Goal: Task Accomplishment & Management: Use online tool/utility

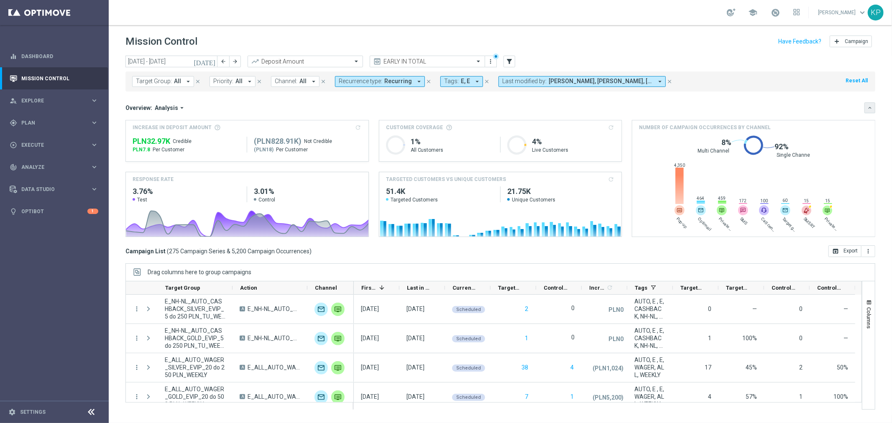
click at [867, 103] on button "keyboard_arrow_down" at bounding box center [870, 107] width 11 height 11
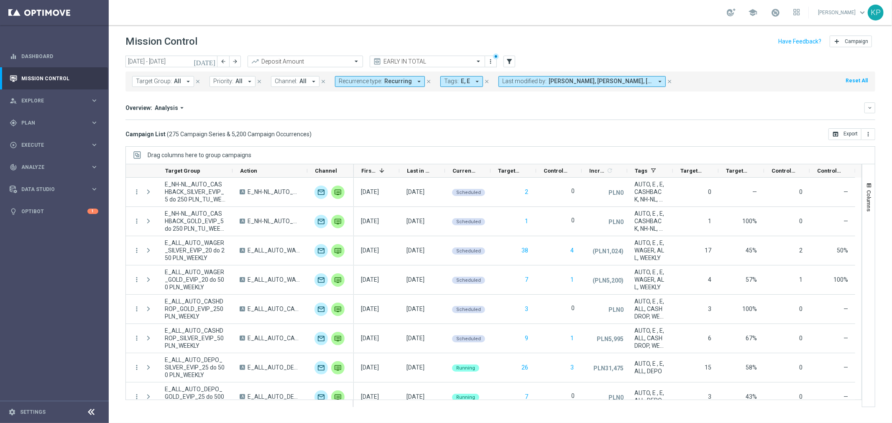
click at [371, 79] on span "Recurrence type:" at bounding box center [360, 81] width 43 height 7
click at [356, 130] on label "Non-Recurring" at bounding box center [364, 127] width 32 height 5
click at [358, 137] on div "Recurring" at bounding box center [369, 141] width 60 height 13
click at [399, 116] on div "(All) Clear" at bounding box center [369, 114] width 68 height 14
click at [417, 108] on div "Overview: Analysis arrow_drop_down" at bounding box center [494, 108] width 739 height 8
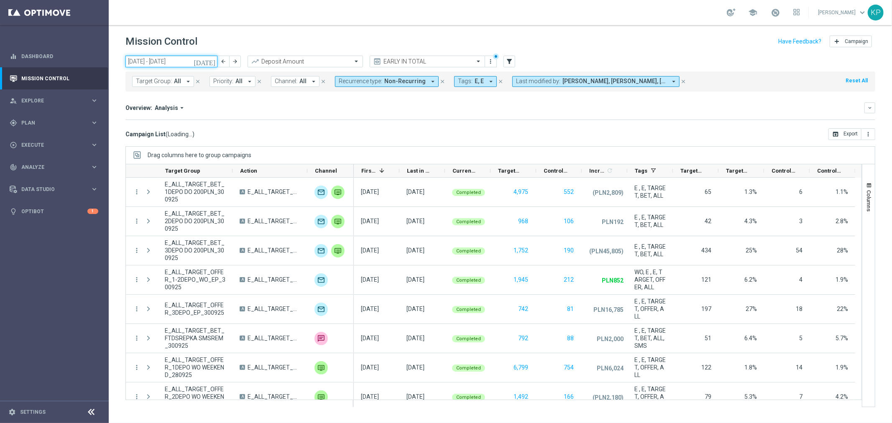
click at [177, 64] on input "[DATE] - [DATE]" at bounding box center [171, 62] width 92 height 12
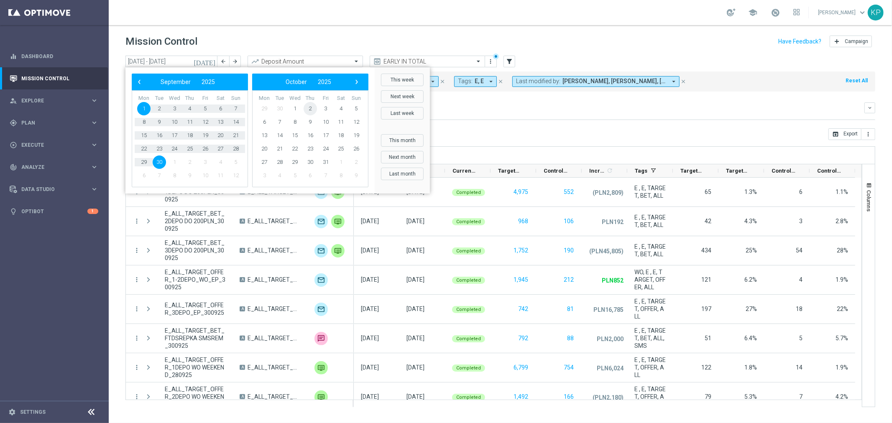
click at [307, 107] on span "2" at bounding box center [310, 108] width 13 height 13
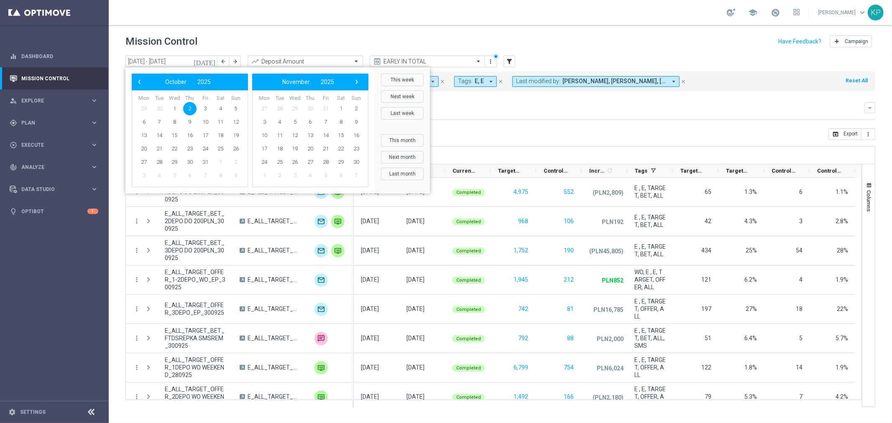
click at [194, 108] on span "2" at bounding box center [189, 108] width 13 height 13
type input "[DATE] - [DATE]"
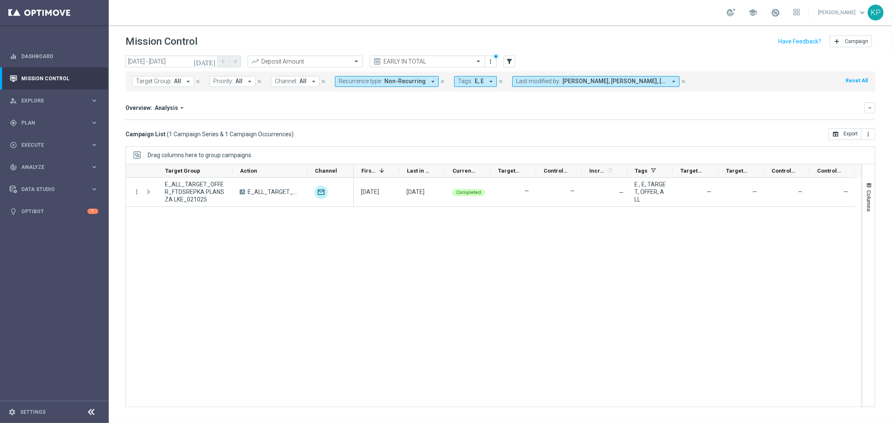
click at [775, 18] on link at bounding box center [775, 12] width 11 height 13
click at [630, 21] on div "school Last available data: 2 Oct 2025 Batch process completed with errors chec…" at bounding box center [500, 12] width 783 height 25
click at [315, 63] on input "text" at bounding box center [297, 61] width 90 height 7
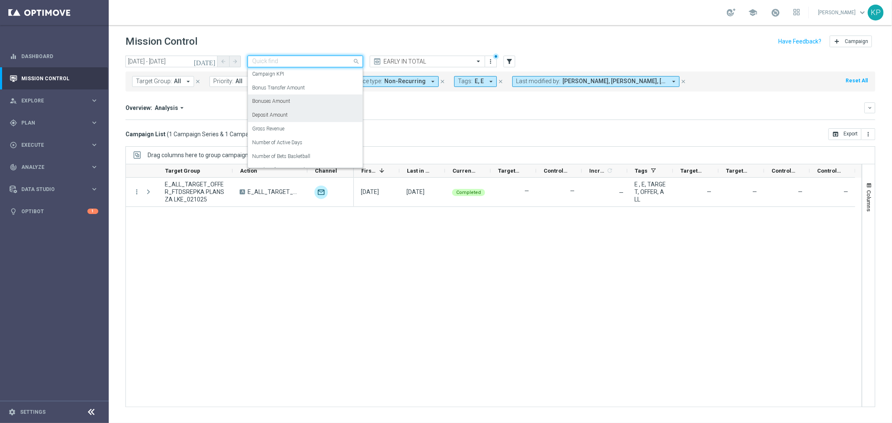
click at [281, 102] on label "Bonuses Amount" at bounding box center [271, 101] width 38 height 7
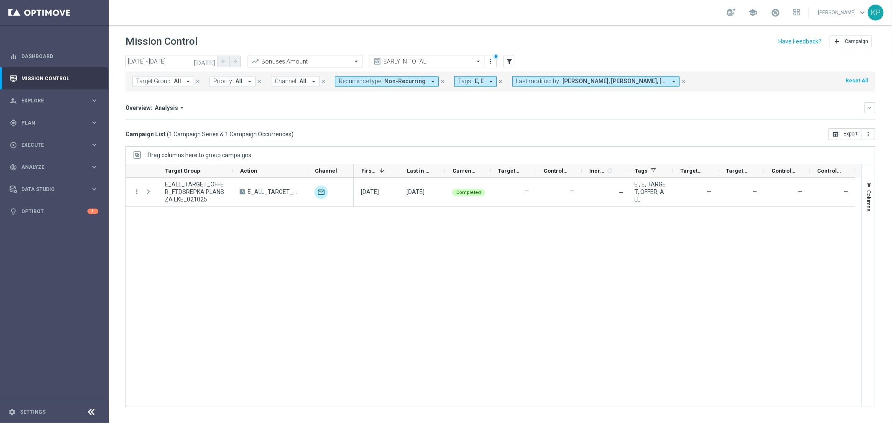
click at [289, 58] on input "text" at bounding box center [297, 61] width 90 height 7
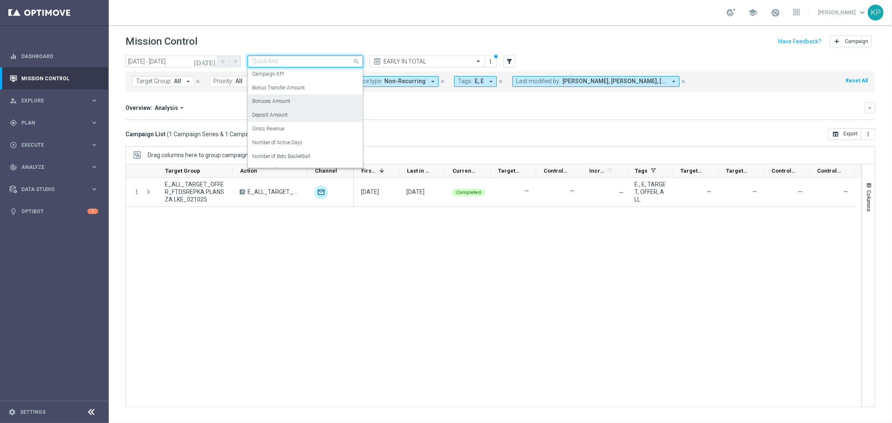
click at [280, 116] on label "Deposit Amount" at bounding box center [270, 115] width 36 height 7
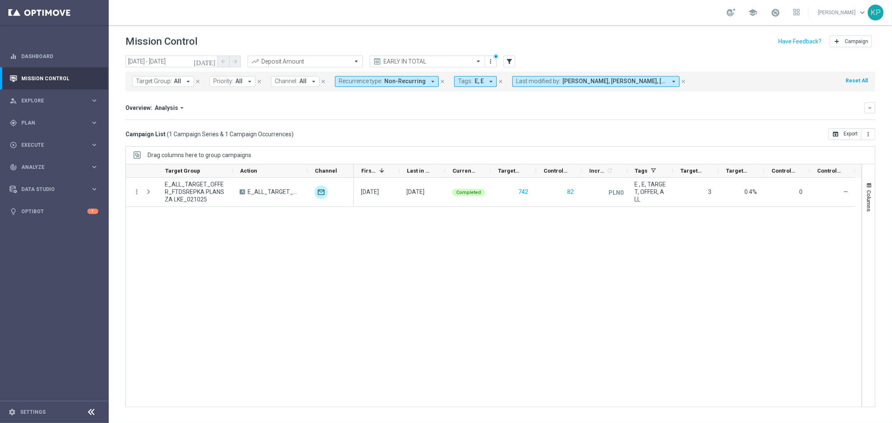
click at [249, 32] on header "Mission Control add Campaign" at bounding box center [500, 40] width 783 height 31
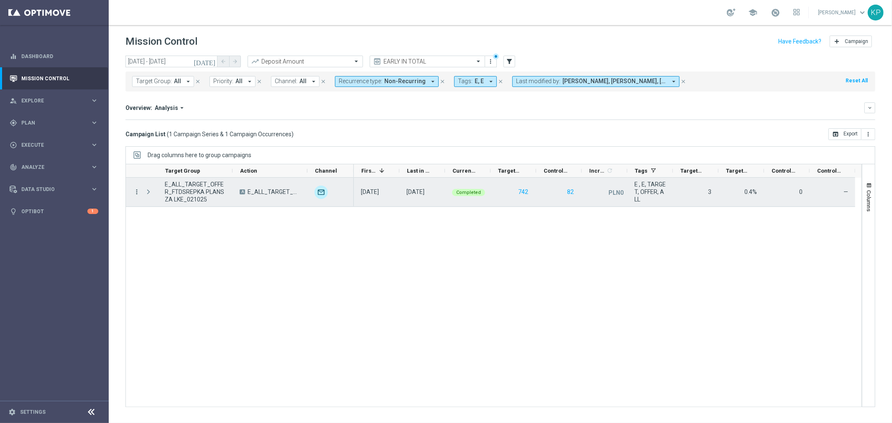
click at [137, 192] on icon "more_vert" at bounding box center [137, 192] width 8 height 8
click at [148, 207] on icon "show_chart" at bounding box center [147, 210] width 6 height 6
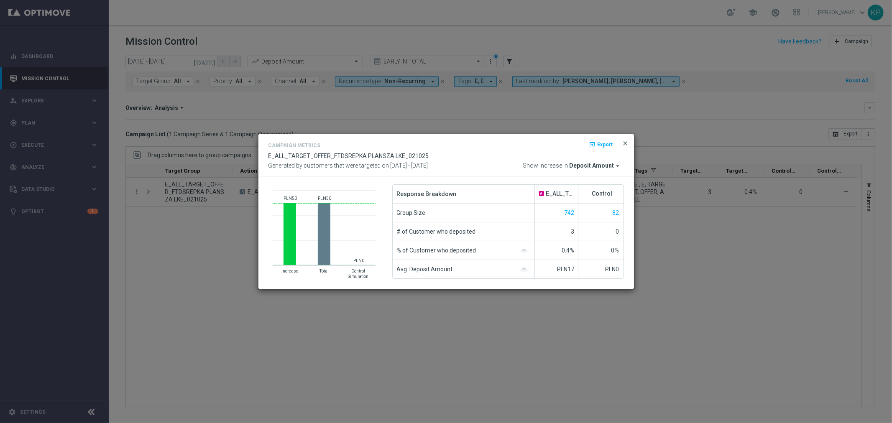
click at [628, 143] on span "close" at bounding box center [625, 143] width 7 height 7
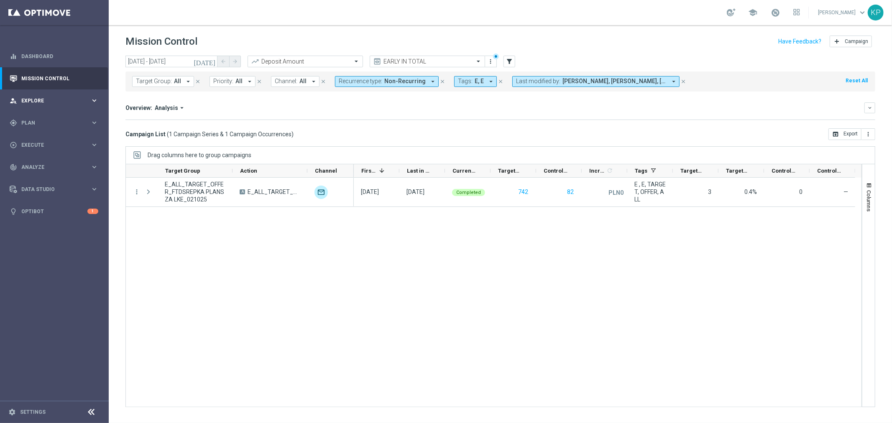
click at [65, 105] on div "person_search Explore keyboard_arrow_right" at bounding box center [54, 101] width 108 height 22
click at [39, 224] on span "Plan" at bounding box center [55, 223] width 69 height 5
click at [48, 139] on link "Target Groups" at bounding box center [54, 140] width 65 height 7
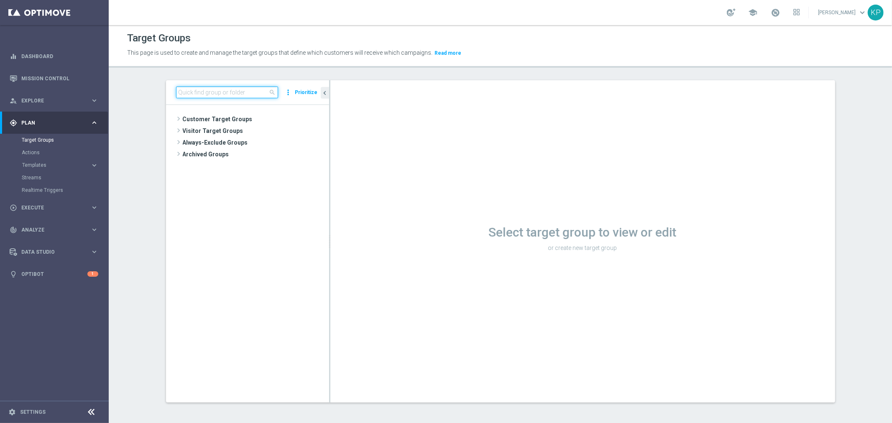
click at [236, 89] on input at bounding box center [227, 93] width 102 height 12
paste input "E_ALL_TARGET_CASHBACK_1DEPO 100 DO 300 PLN_031025"
click at [251, 141] on span "E_ALL_TARGET_CASHBACK_1DEPO 100 DO 300 PLN_031025" at bounding box center [259, 143] width 102 height 7
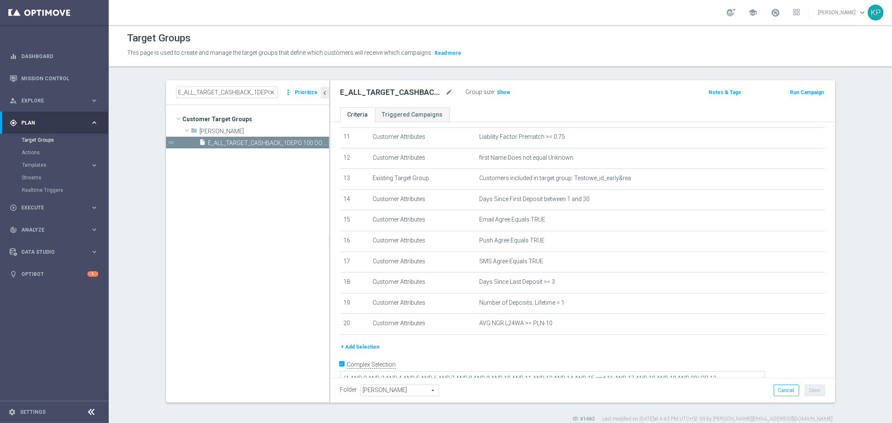
scroll to position [232, 0]
click at [498, 90] on span "Show" at bounding box center [503, 93] width 13 height 6
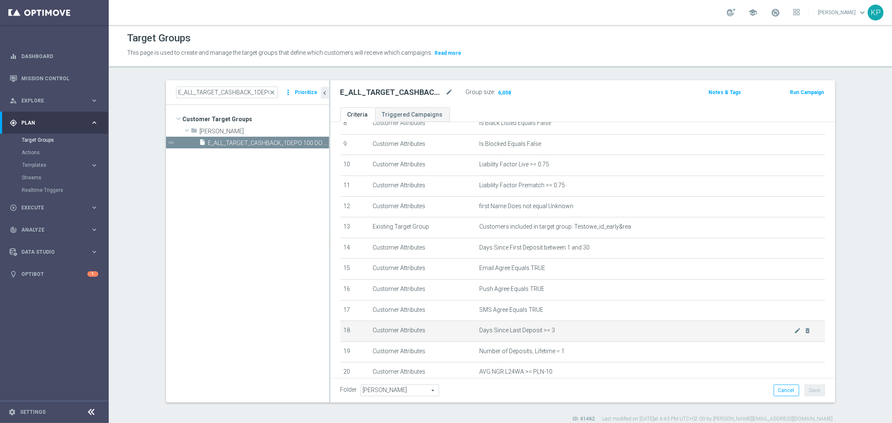
scroll to position [235, 0]
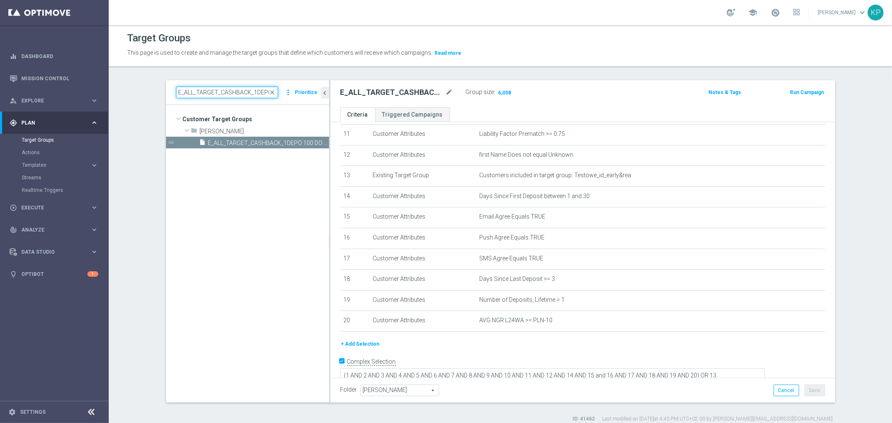
click at [225, 87] on input "E_ALL_TARGET_CASHBACK_1DEPO 100 DO 300 PLN_031025" at bounding box center [227, 93] width 102 height 12
paste input "2"
type input "E_ALL_TARGET_CASHBACK_2DEPO 100 DO 300 PLN_031025"
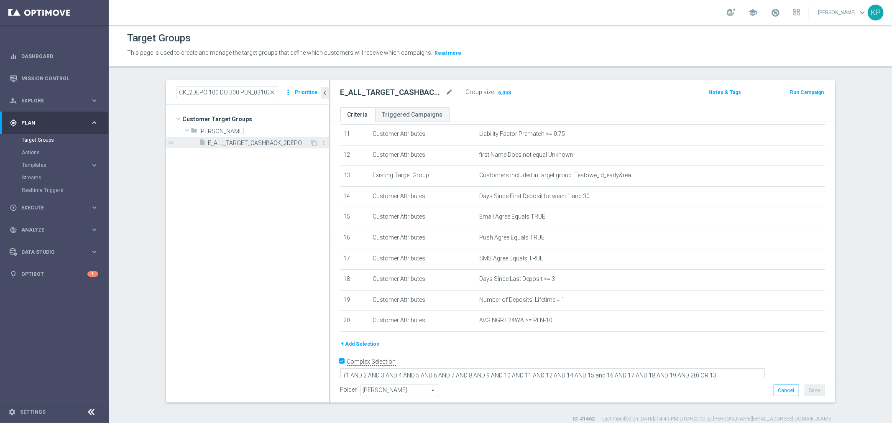
click at [231, 141] on span "E_ALL_TARGET_CASHBACK_2DEPO 100 DO 300 PLN_031025" at bounding box center [259, 143] width 102 height 7
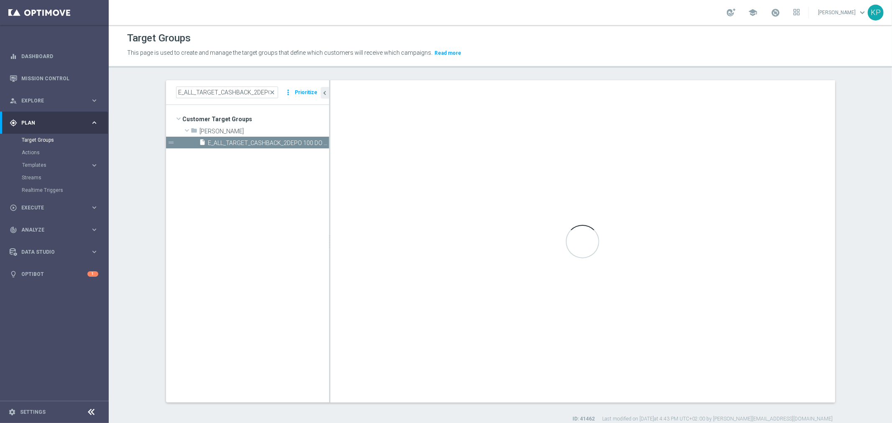
click at [235, 45] on div "Target Groups" at bounding box center [500, 38] width 747 height 16
click at [238, 64] on header "Target Groups This page is used to create and manage the target groups that def…" at bounding box center [500, 46] width 783 height 43
click at [235, 145] on span "E_ALL_TARGET_CASHBACK_2DEPO 100 DO 300 PLN_031025" at bounding box center [259, 143] width 102 height 7
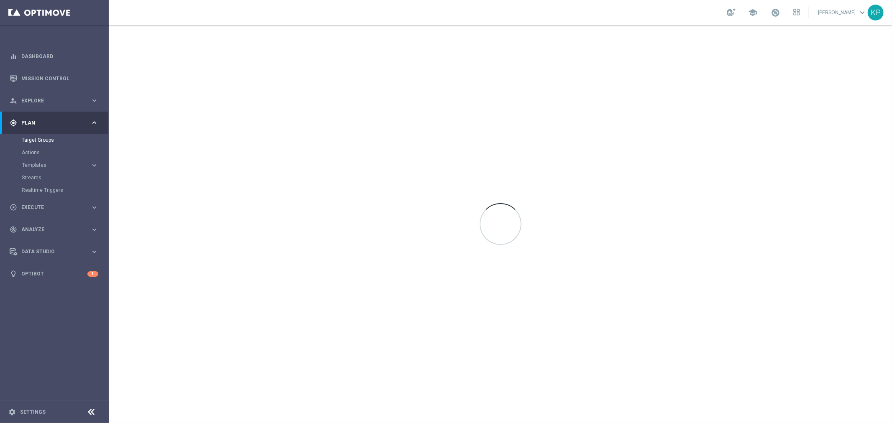
click at [234, 16] on div "school [PERSON_NAME] keyboard_arrow_down KP" at bounding box center [500, 12] width 783 height 25
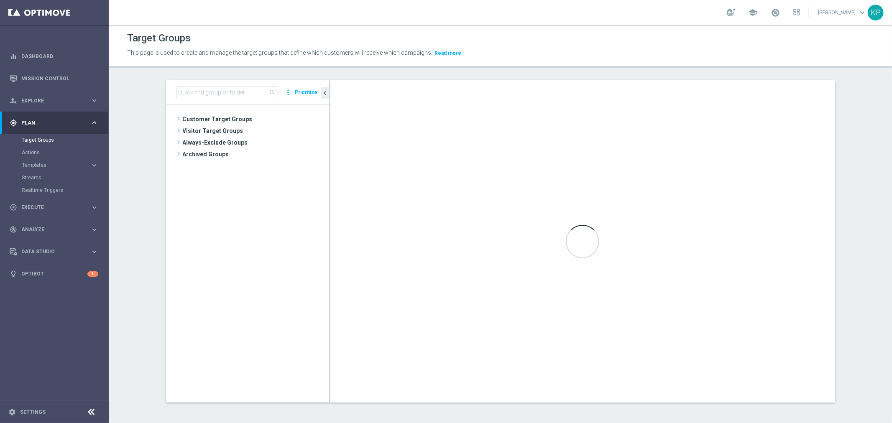
click at [244, 220] on tree-viewport "Customer Target Groups library_add create_new_folder" at bounding box center [247, 253] width 163 height 297
click at [265, 49] on p "This page is used to create and manage the target groups that define which cust…" at bounding box center [405, 53] width 557 height 9
click at [261, 31] on div "Target Groups" at bounding box center [500, 38] width 747 height 16
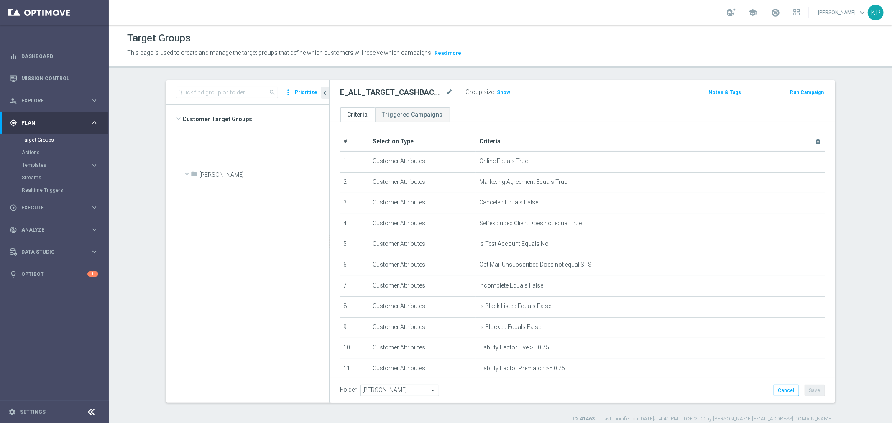
scroll to position [721, 0]
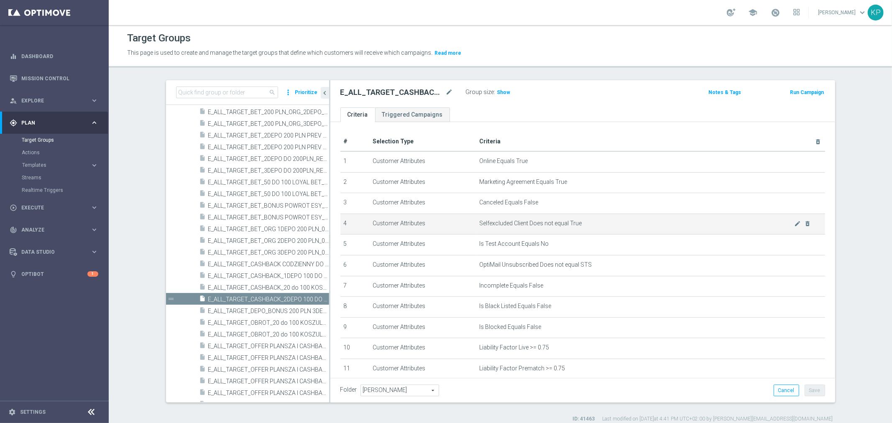
click at [540, 215] on td "Selfexcluded Client Does not equal True mode_edit delete_forever" at bounding box center [650, 224] width 349 height 21
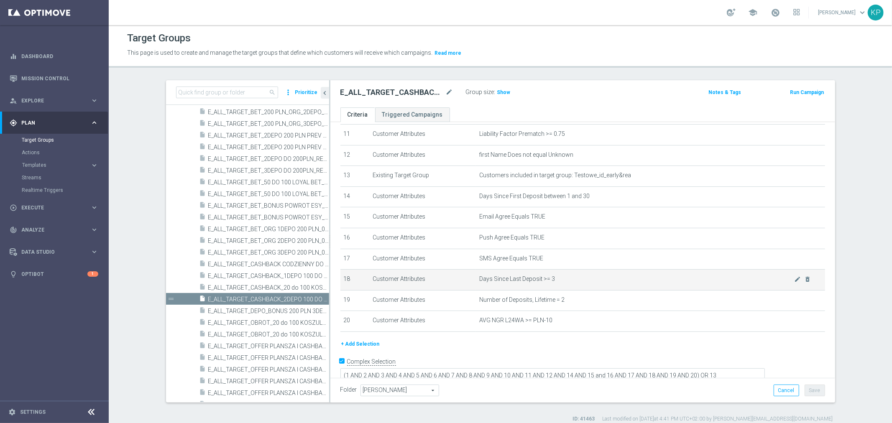
scroll to position [8, 0]
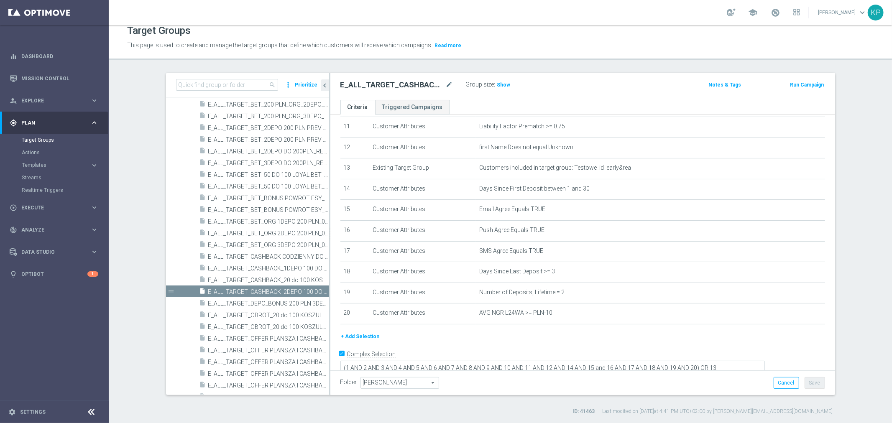
click at [855, 203] on section "search more_vert Prioritize Customer Target Groups library_add create_new_folder" at bounding box center [500, 244] width 783 height 343
click at [872, 206] on section "search more_vert Prioritize Customer Target Groups library_add create_new_folder" at bounding box center [500, 244] width 783 height 343
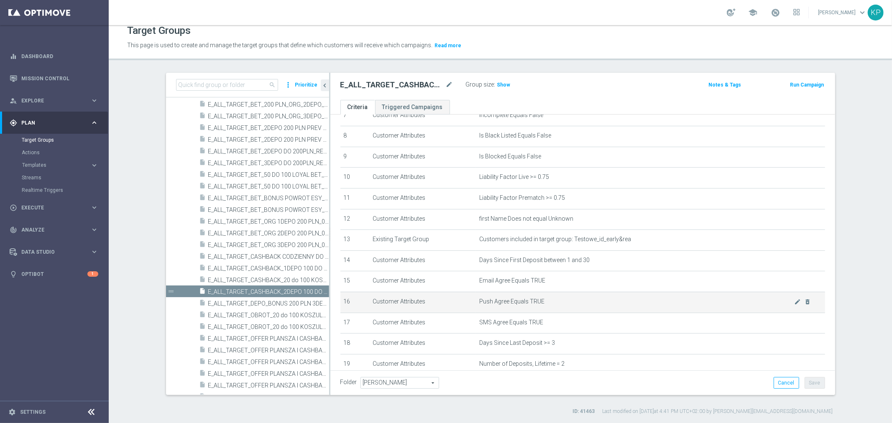
scroll to position [235, 0]
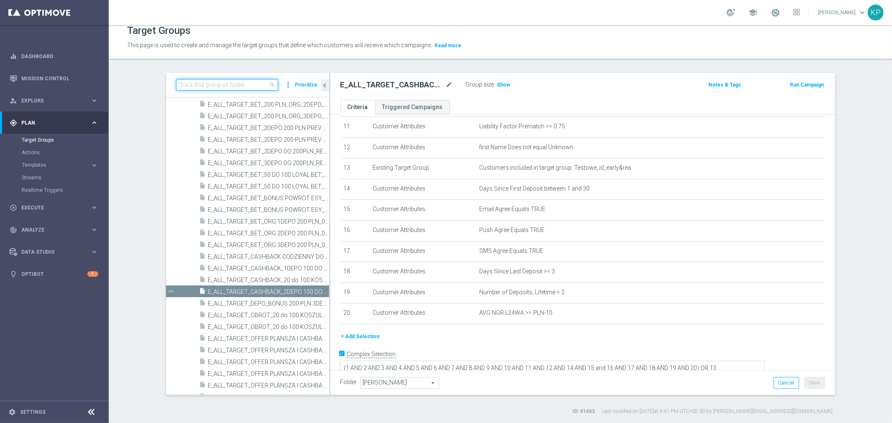
click at [230, 88] on input at bounding box center [227, 85] width 102 height 12
paste input "REACQ_ALL_TARGET_CASHBACK_100 DO 300 PLN_031025"
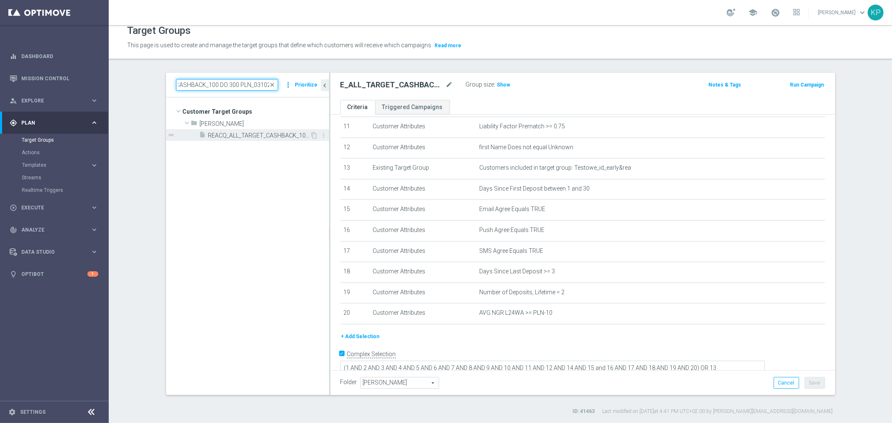
type input "REACQ_ALL_TARGET_CASHBACK_100 DO 300 PLN_031025"
click at [235, 136] on span "REACQ_ALL_TARGET_CASHBACK_100 DO 300 PLN_031025" at bounding box center [259, 135] width 102 height 7
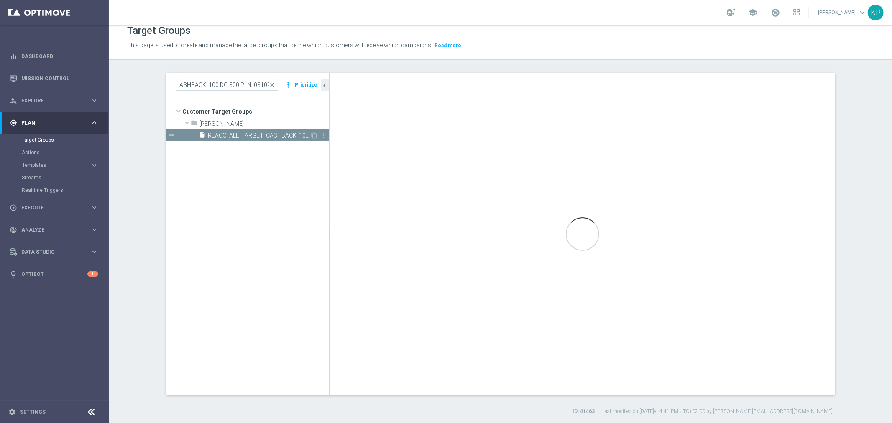
scroll to position [0, 0]
type textarea "(1 AND 2 AND 3 AND 4 AND 5 AND 6 AND 7 AND 8 AND 9 AND 10 AND 11 AND 12 AND 14 …"
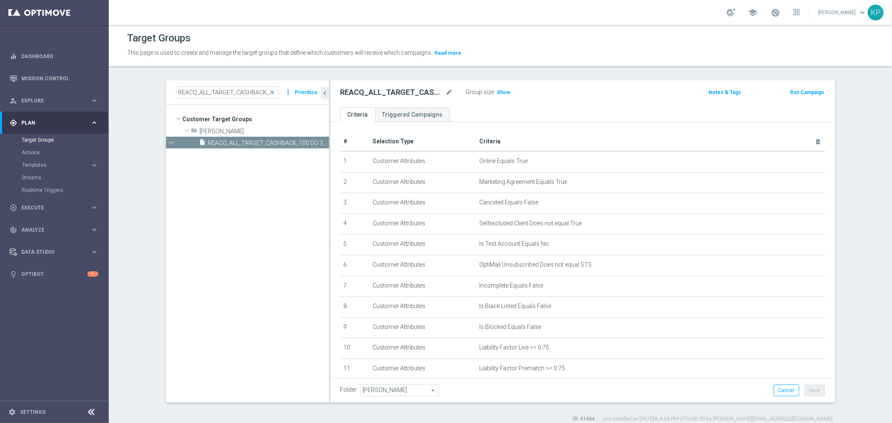
click at [249, 33] on div "Target Groups" at bounding box center [500, 38] width 747 height 16
click at [662, 5] on div "school Krystian Potoczny keyboard_arrow_down KP" at bounding box center [500, 12] width 783 height 25
click at [660, 5] on div "school Krystian Potoczny keyboard_arrow_down KP" at bounding box center [500, 12] width 783 height 25
click at [555, 19] on div "school Krystian Potoczny keyboard_arrow_down KP" at bounding box center [500, 12] width 783 height 25
click at [553, 19] on div "school Krystian Potoczny keyboard_arrow_down KP" at bounding box center [500, 12] width 783 height 25
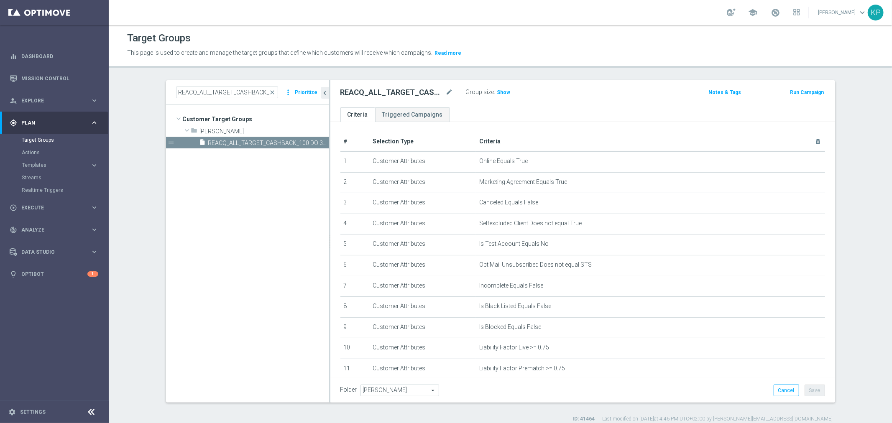
click at [553, 19] on div "school Krystian Potoczny keyboard_arrow_down KP" at bounding box center [500, 12] width 783 height 25
click at [237, 59] on div "This page is used to create and manage the target groups that define which cust…" at bounding box center [405, 52] width 569 height 13
click at [496, 41] on div "Target Groups" at bounding box center [500, 38] width 747 height 16
click at [219, 182] on tree-viewport "Customer Target Groups library_add create_new_folder folder" at bounding box center [247, 253] width 163 height 297
click at [218, 90] on input "REACQ_ALL_TARGET_CASHBACK_100 DO 300 PLN_031025" at bounding box center [227, 93] width 102 height 12
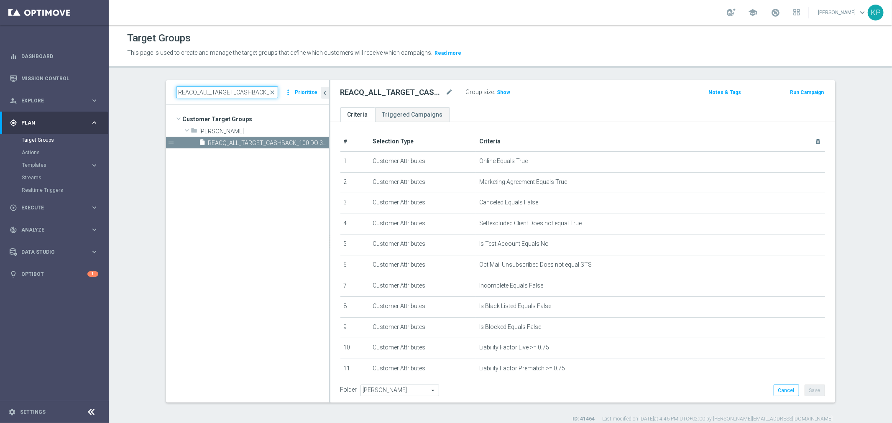
paste input "E_ALL_TARGET_DEPO_3DEPO_50 DO 200PLN_2609"
type input "E_ALL_TARGET_DEPO_3DEPO_50 DO 200PLN_260925"
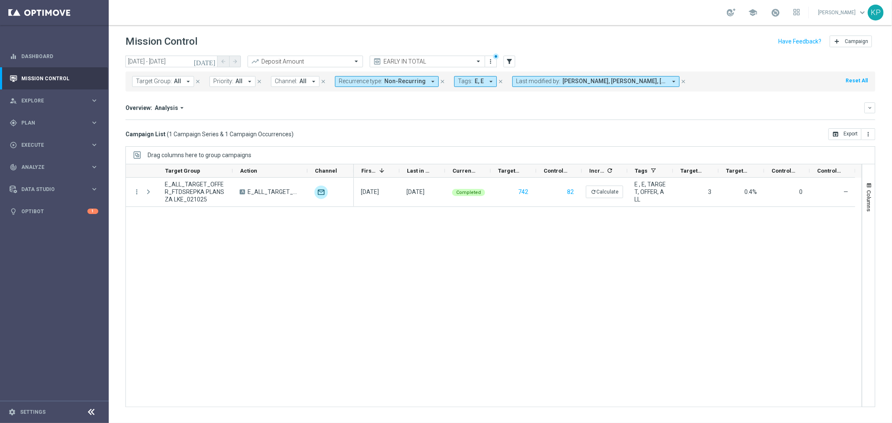
click at [228, 35] on div "Mission Control add Campaign" at bounding box center [500, 41] width 750 height 16
click at [419, 120] on div "Increase In Deposit Amount refresh -- Credible -- Per Customer -- Not Credible …" at bounding box center [500, 120] width 750 height 0
click at [81, 121] on span "Plan" at bounding box center [55, 122] width 69 height 5
click at [80, 95] on div "person_search Explore keyboard_arrow_right" at bounding box center [54, 101] width 108 height 22
click at [47, 116] on link "Customer Explorer" at bounding box center [54, 118] width 65 height 7
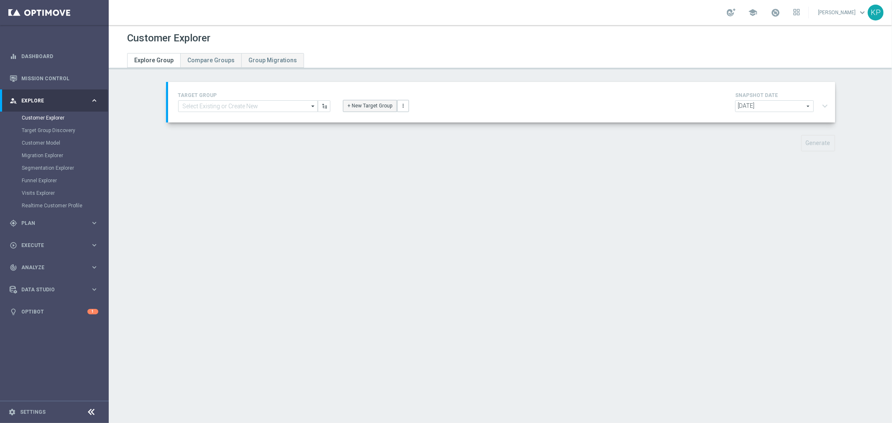
click at [365, 109] on button "+ New Target Group" at bounding box center [370, 106] width 54 height 12
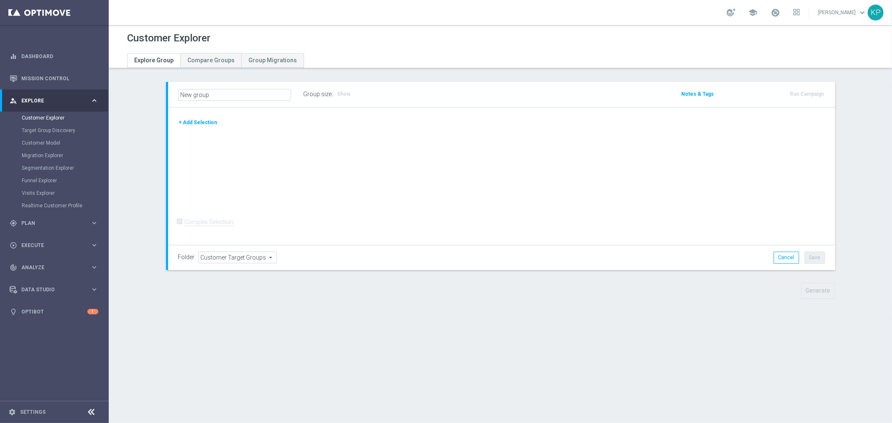
click at [202, 122] on button "+ Add Selection" at bounding box center [198, 122] width 40 height 9
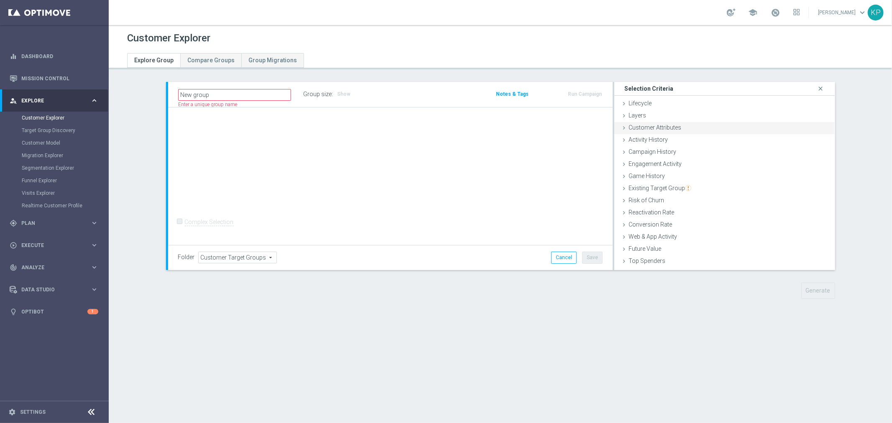
click at [614, 128] on div "Customer Attributes done" at bounding box center [724, 128] width 221 height 13
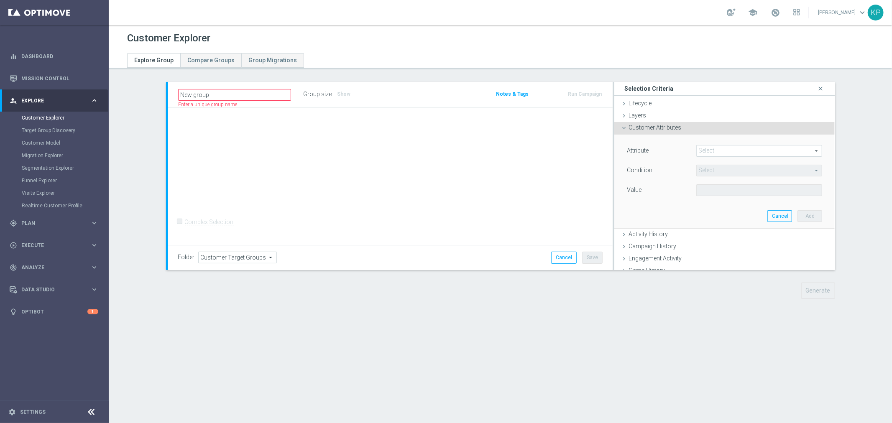
click at [711, 151] on span at bounding box center [759, 151] width 125 height 11
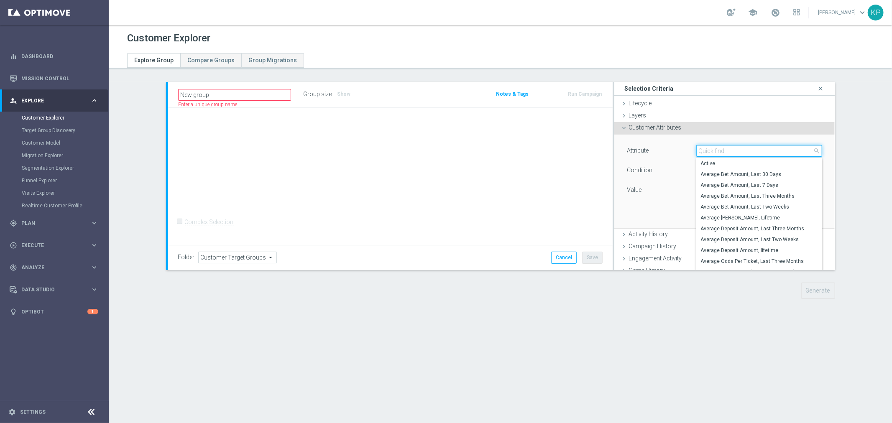
click at [711, 151] on input "search" at bounding box center [759, 151] width 126 height 12
type input "first depo"
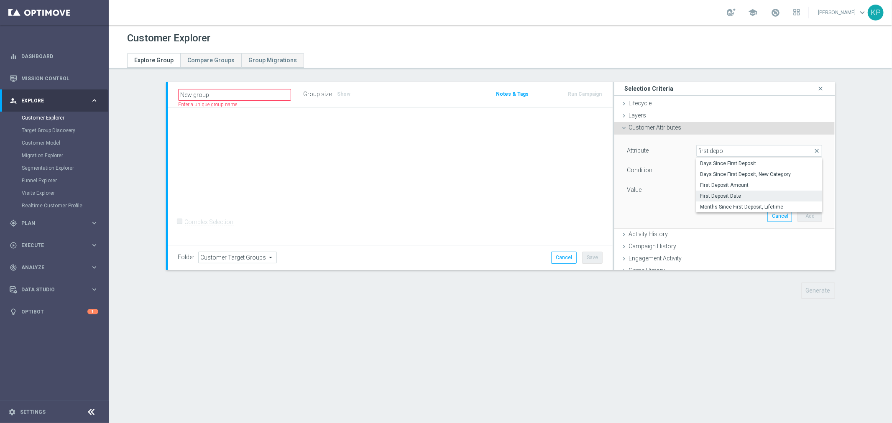
click at [741, 195] on span "First Deposit Date" at bounding box center [760, 196] width 118 height 7
type input "First Deposit Date"
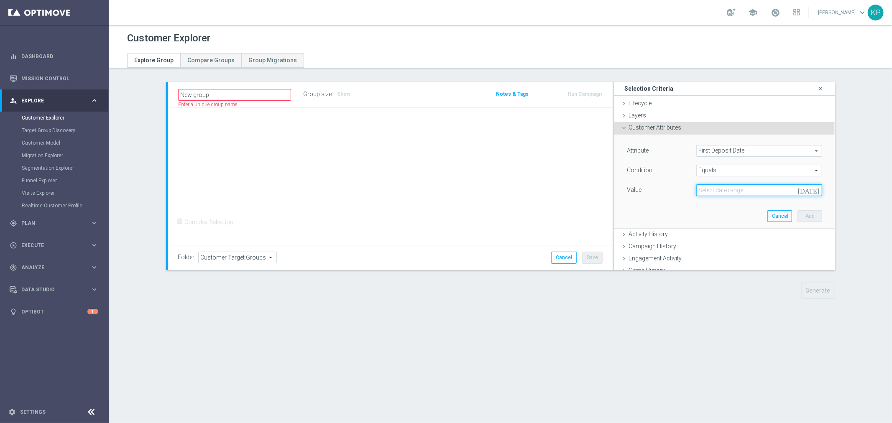
click at [714, 186] on input at bounding box center [759, 190] width 126 height 12
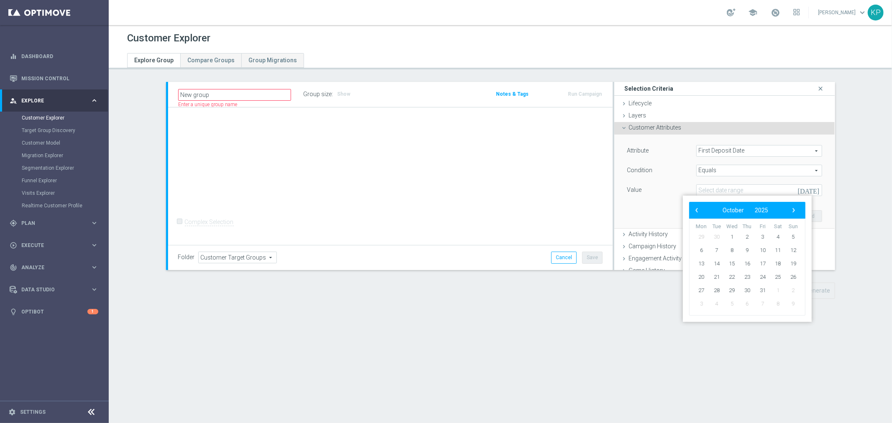
click at [710, 172] on span "Equals" at bounding box center [759, 170] width 125 height 11
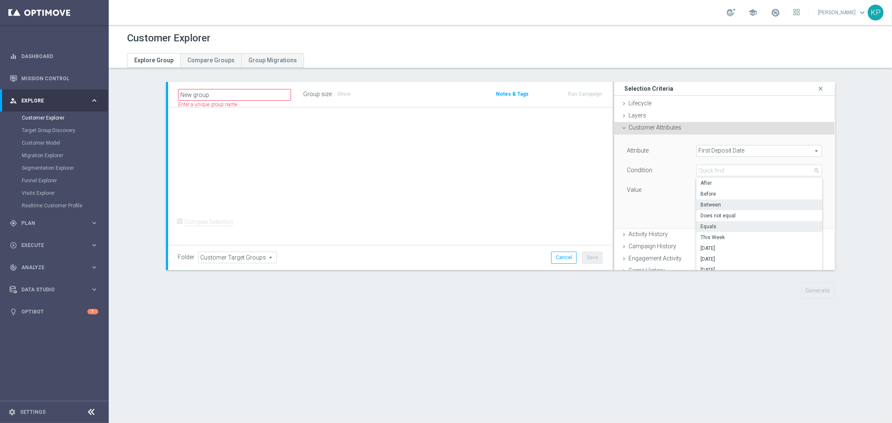
click at [703, 203] on span "Between" at bounding box center [760, 205] width 118 height 7
type input "Between"
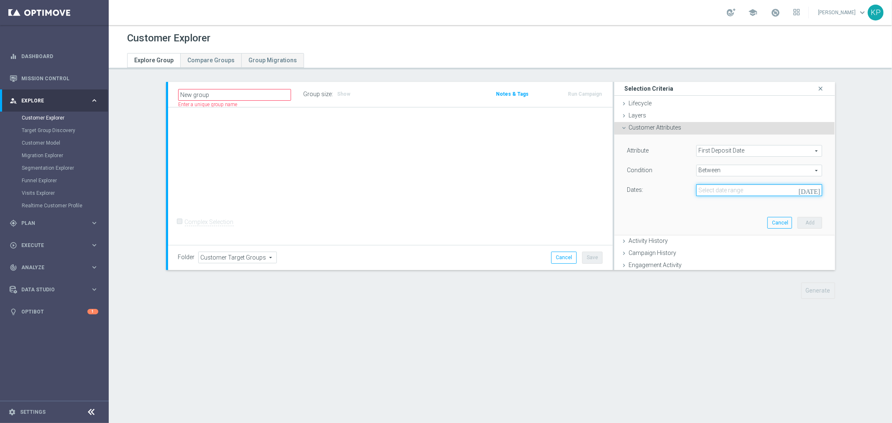
click at [701, 188] on input at bounding box center [759, 190] width 126 height 12
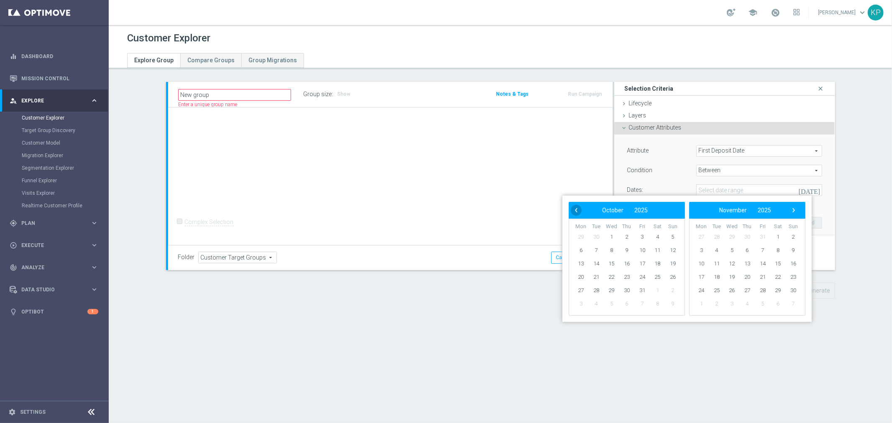
click at [572, 208] on span "‹" at bounding box center [576, 210] width 11 height 11
click at [585, 237] on span "1" at bounding box center [580, 236] width 13 height 13
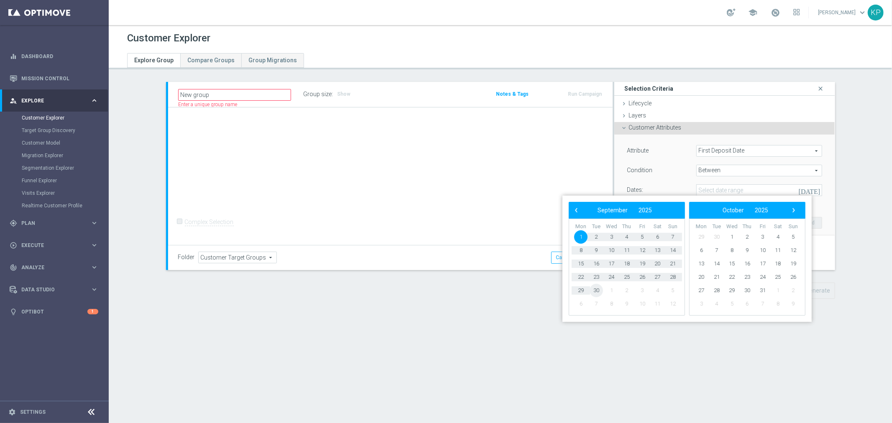
click at [595, 292] on span "30" at bounding box center [596, 290] width 13 height 13
type input "[DATE] - [DATE]"
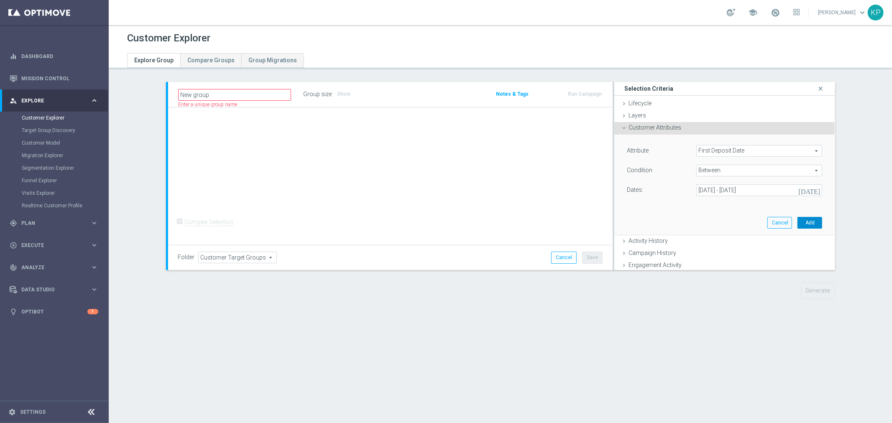
click at [798, 220] on button "Add" at bounding box center [810, 223] width 25 height 12
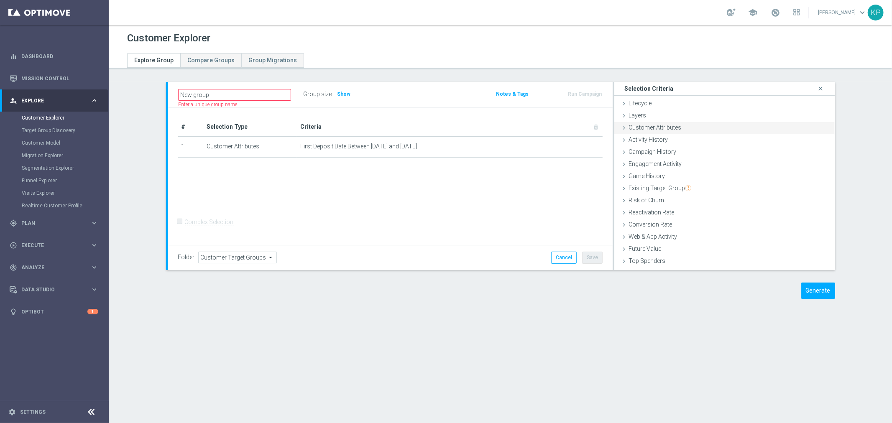
click at [642, 132] on div "Customer Attributes done selection saved" at bounding box center [724, 128] width 221 height 13
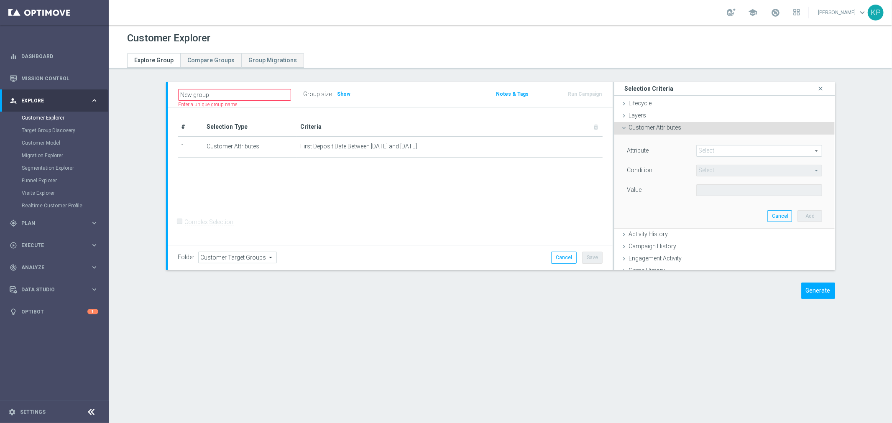
click at [701, 150] on span at bounding box center [759, 151] width 125 height 11
click at [0, 0] on input "search" at bounding box center [0, 0] width 0 height 0
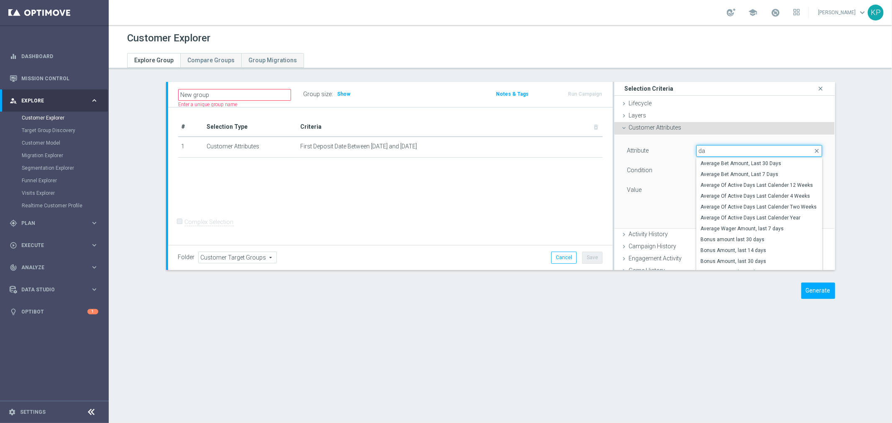
type input "d"
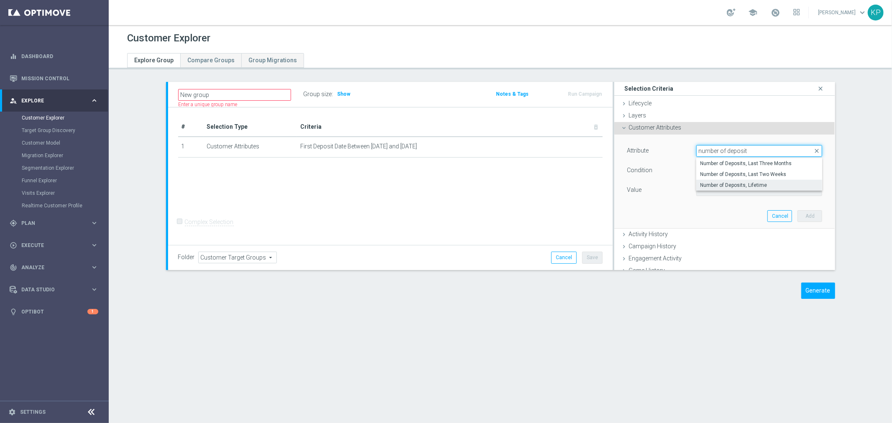
type input "number of deposit"
click at [739, 185] on span "Number of Deposits, Lifetime" at bounding box center [760, 185] width 118 height 7
type input "Number of Deposits, Lifetime"
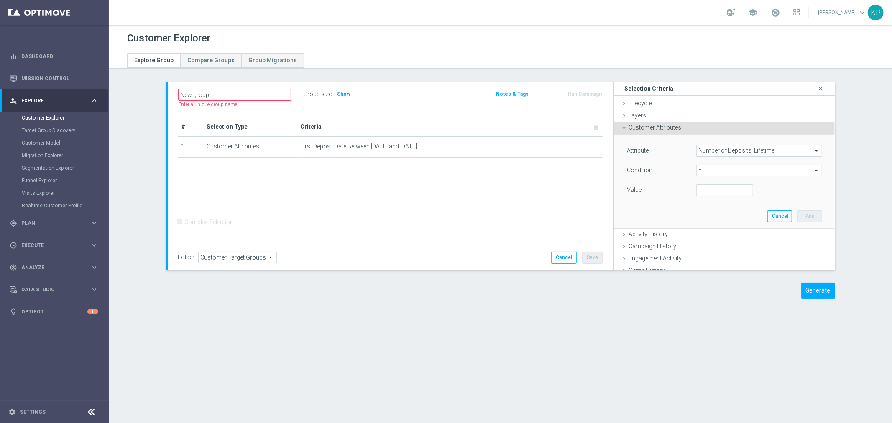
click at [724, 168] on span "=" at bounding box center [759, 170] width 125 height 11
click at [711, 246] on span "between" at bounding box center [760, 248] width 118 height 7
type input "between"
click at [708, 187] on input "number" at bounding box center [724, 190] width 57 height 12
type input "2"
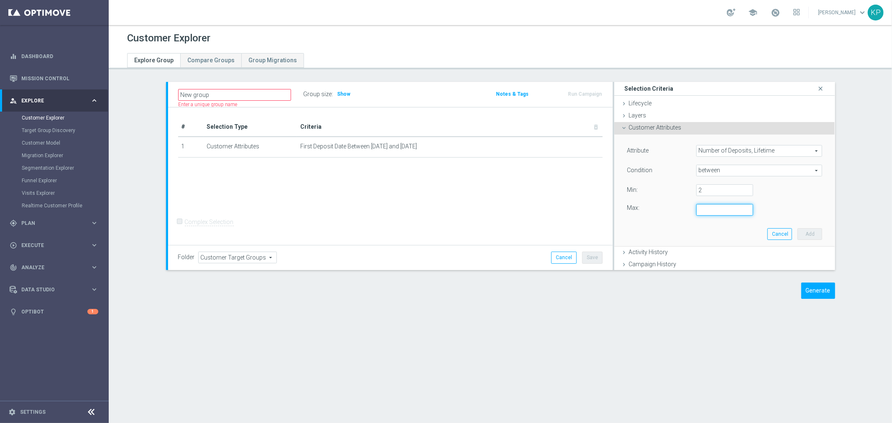
click at [705, 207] on input "number" at bounding box center [724, 210] width 57 height 12
type input "3"
click at [798, 233] on button "Add" at bounding box center [810, 234] width 25 height 12
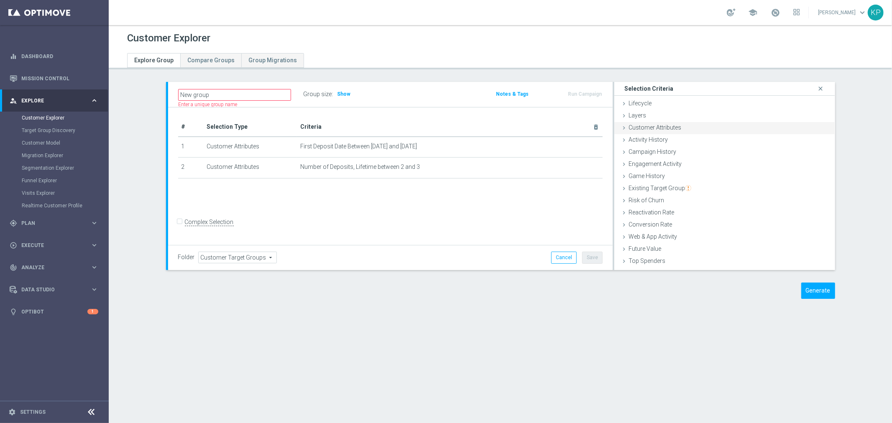
click at [696, 130] on div "Customer Attributes done selection saved" at bounding box center [724, 128] width 221 height 13
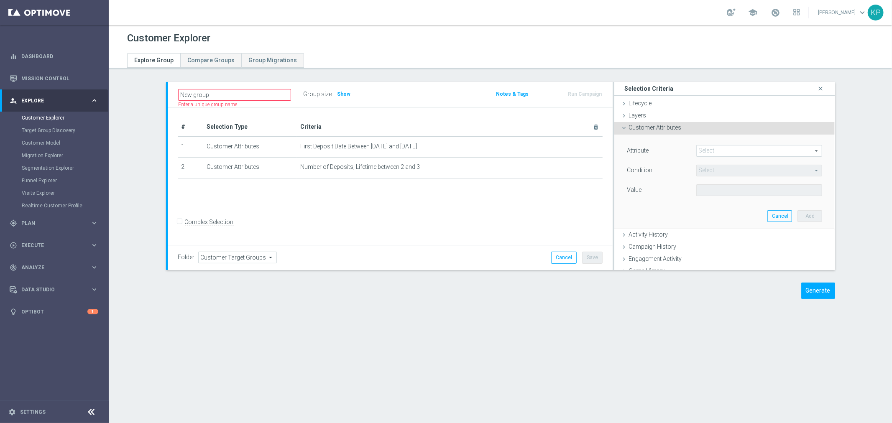
click at [707, 147] on span at bounding box center [759, 151] width 125 height 11
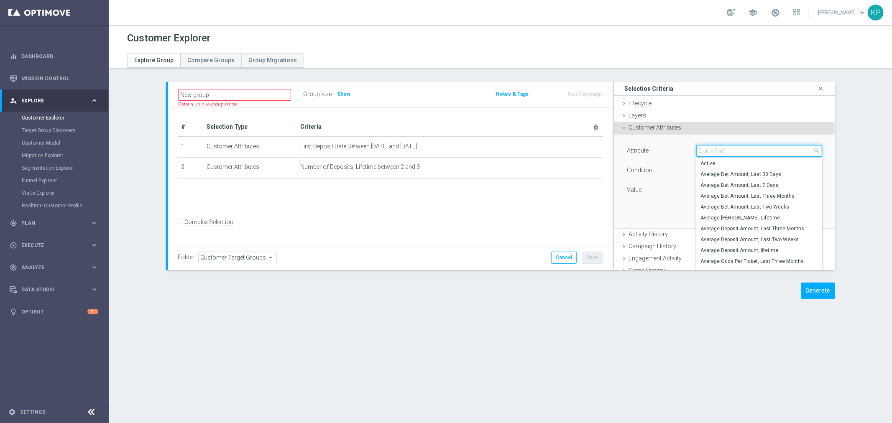
click at [707, 148] on input "search" at bounding box center [759, 151] width 126 height 12
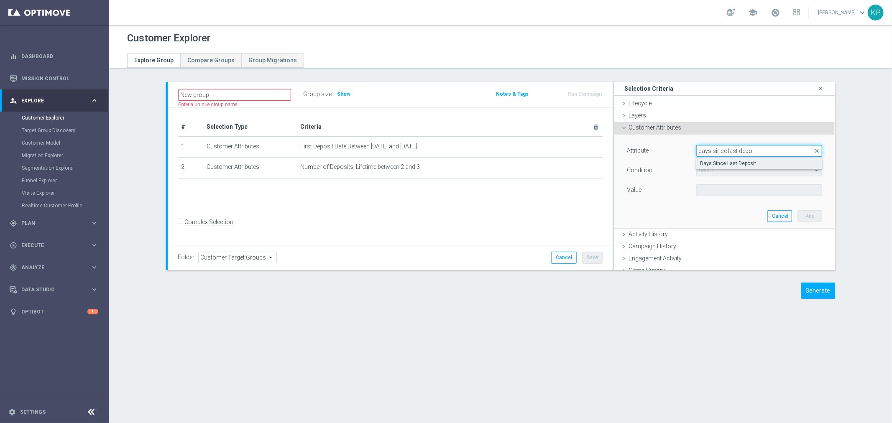
type input "days since last depo"
click at [712, 163] on span "Days Since Last Deposit" at bounding box center [760, 163] width 118 height 7
type input "Days Since Last Deposit"
type input "="
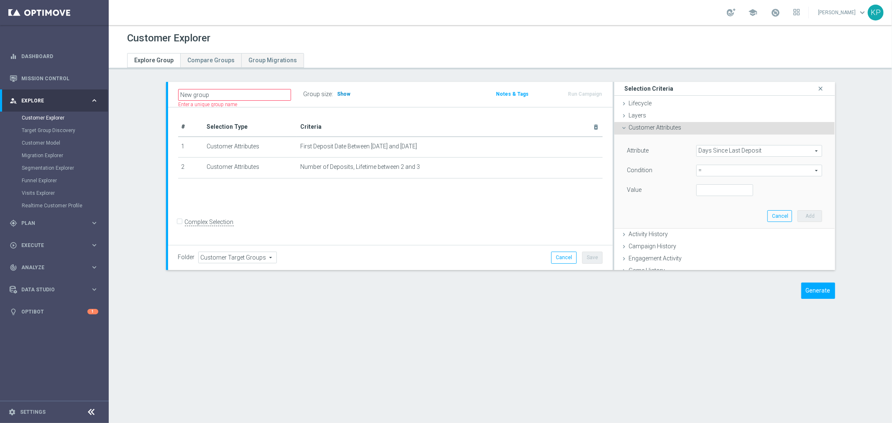
click at [338, 91] on span "Show" at bounding box center [344, 94] width 13 height 6
click at [709, 172] on span "=" at bounding box center [759, 170] width 125 height 11
click at [701, 215] on span "=" at bounding box center [760, 215] width 118 height 7
click at [696, 190] on input "number" at bounding box center [724, 190] width 57 height 12
type input "1"
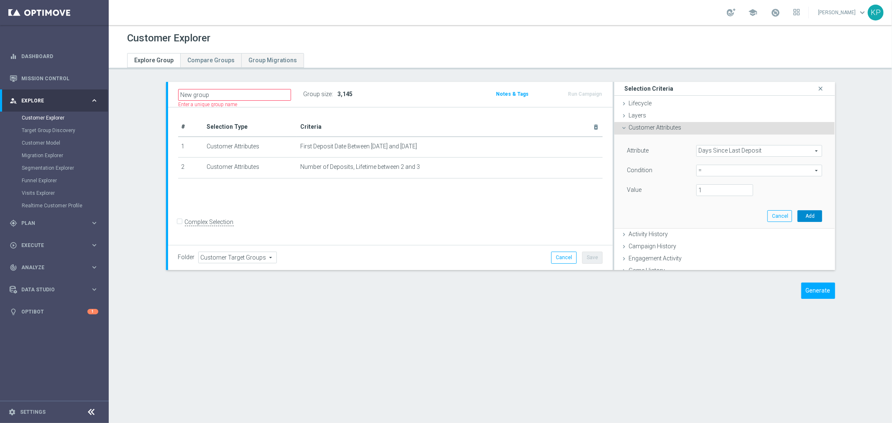
click at [799, 212] on button "Add" at bounding box center [810, 216] width 25 height 12
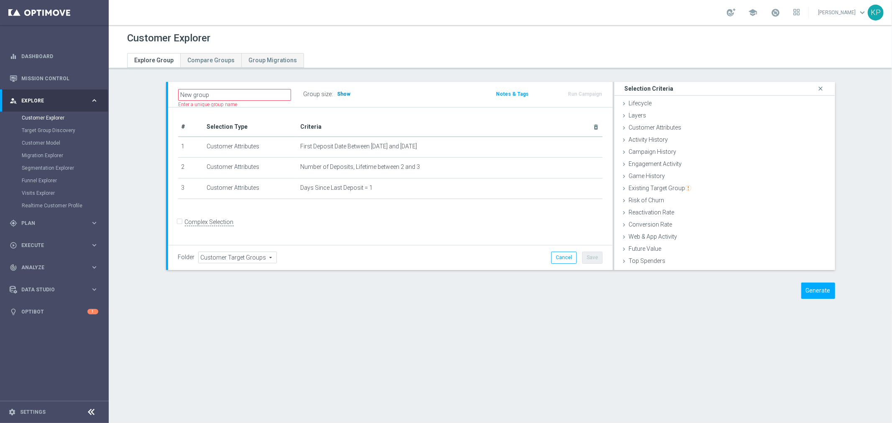
click at [338, 91] on span "Show" at bounding box center [344, 94] width 13 height 6
click at [362, 113] on div "# Selection Type Criteria delete_forever 1 Customer Attributes First Deposit Da…" at bounding box center [390, 176] width 445 height 138
click at [576, 166] on icon "mode_edit" at bounding box center [579, 167] width 7 height 7
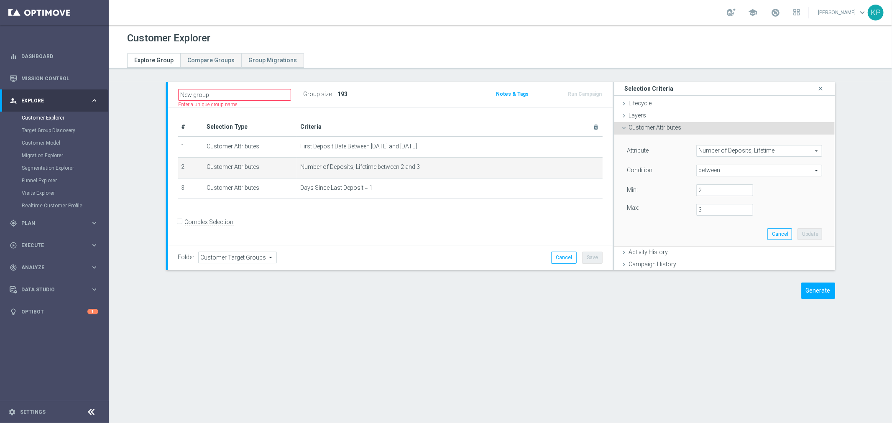
click at [714, 170] on span "between" at bounding box center [759, 170] width 125 height 11
click at [701, 211] on label "=" at bounding box center [759, 215] width 126 height 11
type input "="
click at [700, 192] on input "number" at bounding box center [724, 190] width 57 height 12
type input "3"
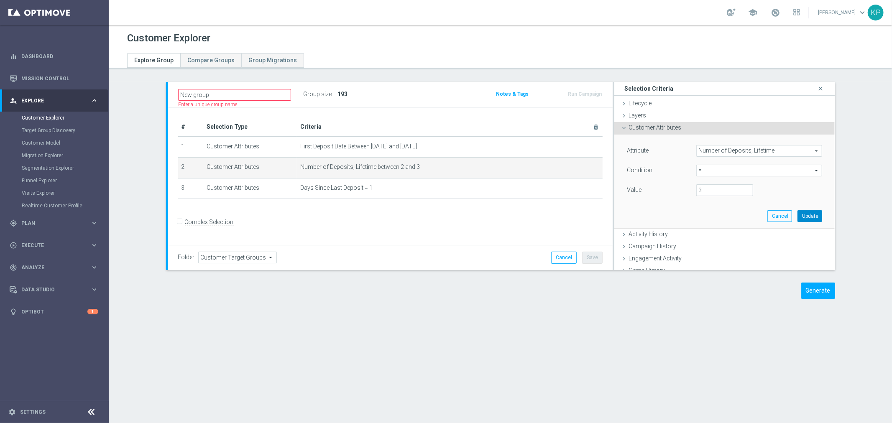
click at [798, 214] on button "Update" at bounding box center [810, 216] width 25 height 12
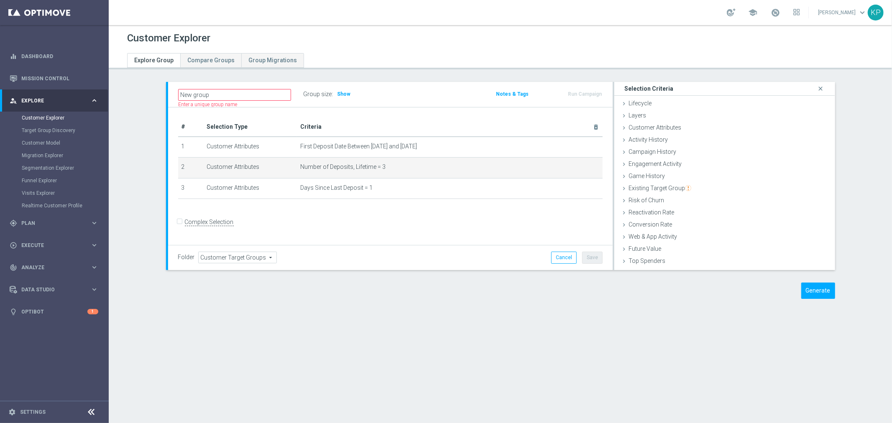
click at [349, 91] on div "Group size : Show" at bounding box center [346, 94] width 84 height 12
click at [338, 92] on span "Show" at bounding box center [344, 94] width 13 height 6
